Goal: Use online tool/utility: Utilize a website feature to perform a specific function

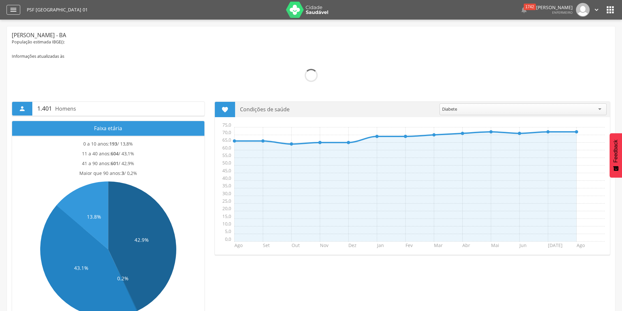
click at [12, 10] on icon "" at bounding box center [13, 10] width 8 height 8
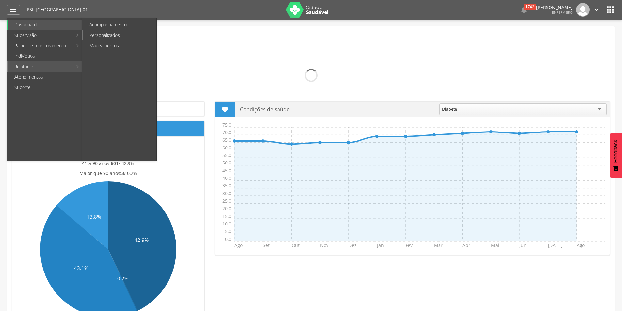
click at [99, 34] on link "Personalizados" at bounding box center [119, 35] width 73 height 10
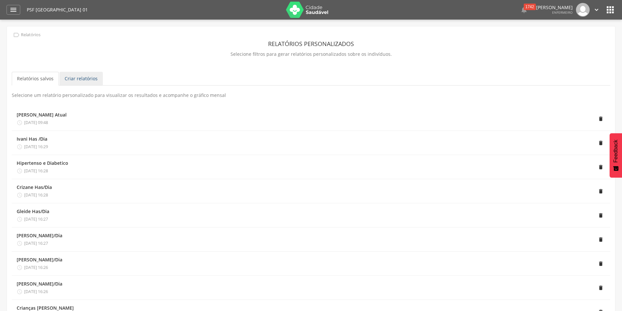
click at [87, 77] on link "Criar relatórios" at bounding box center [80, 79] width 43 height 14
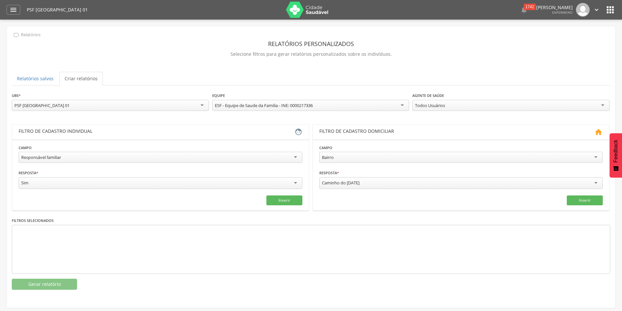
click at [296, 158] on div "Responsável familiar" at bounding box center [161, 157] width 284 height 11
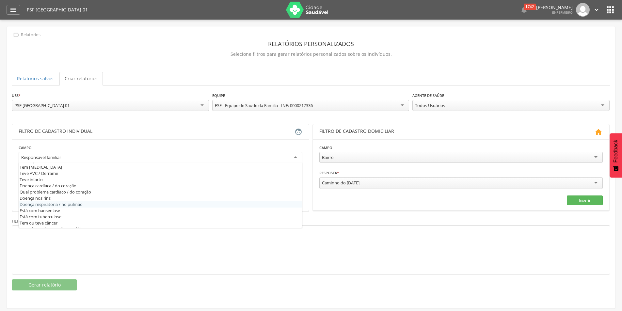
scroll to position [196, 0]
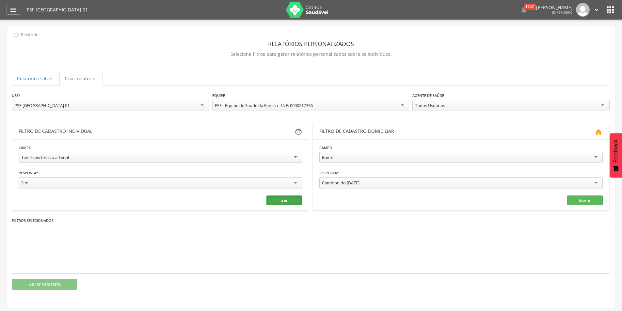
click at [283, 196] on button "Inserir" at bounding box center [284, 201] width 36 height 10
click at [602, 107] on div "Todos Usuários" at bounding box center [510, 105] width 197 height 11
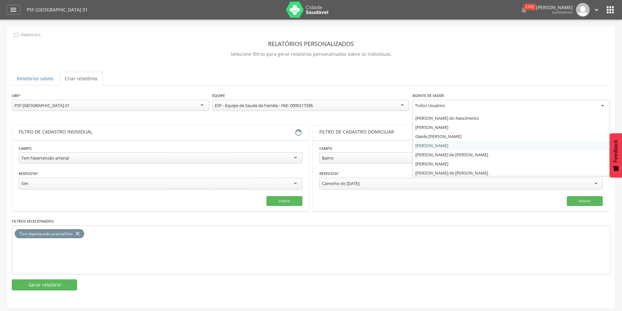
scroll to position [8, 0]
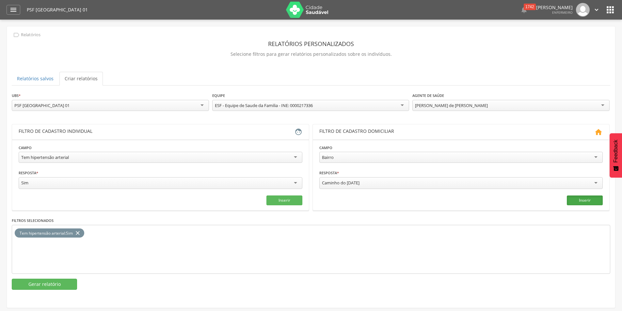
click at [581, 200] on button "Inserir" at bounding box center [585, 201] width 36 height 10
click at [144, 232] on icon "close" at bounding box center [144, 233] width 7 height 9
click at [45, 280] on button "Gerar relatório" at bounding box center [44, 284] width 65 height 11
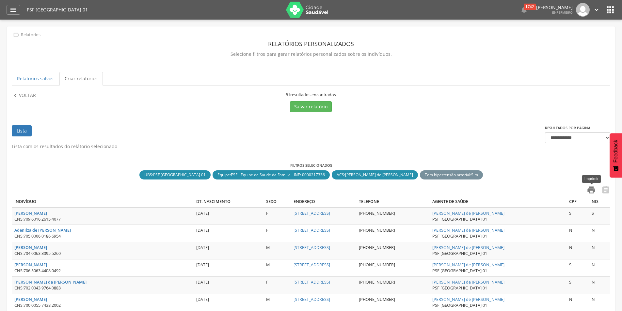
click at [590, 187] on icon "" at bounding box center [591, 189] width 9 height 9
